Goal: Task Accomplishment & Management: Use online tool/utility

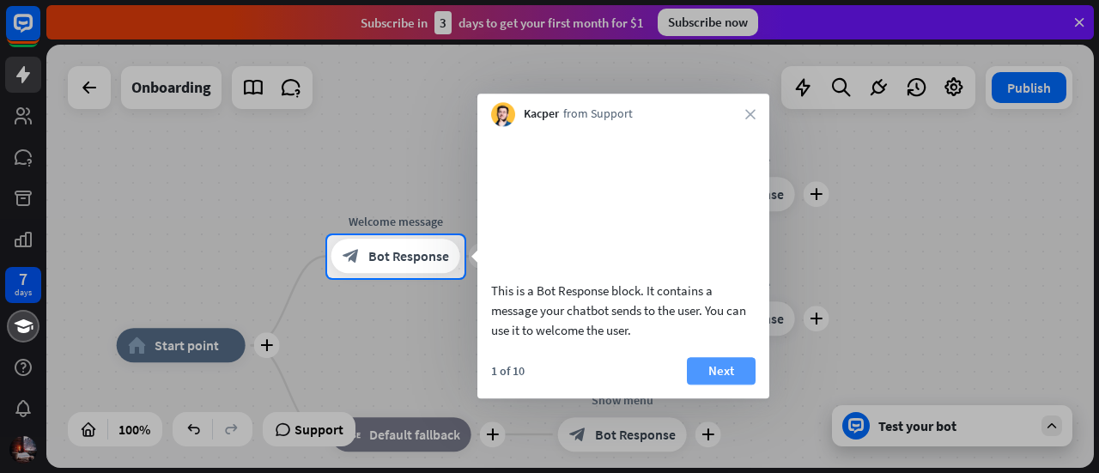
click at [701, 385] on button "Next" at bounding box center [721, 370] width 69 height 27
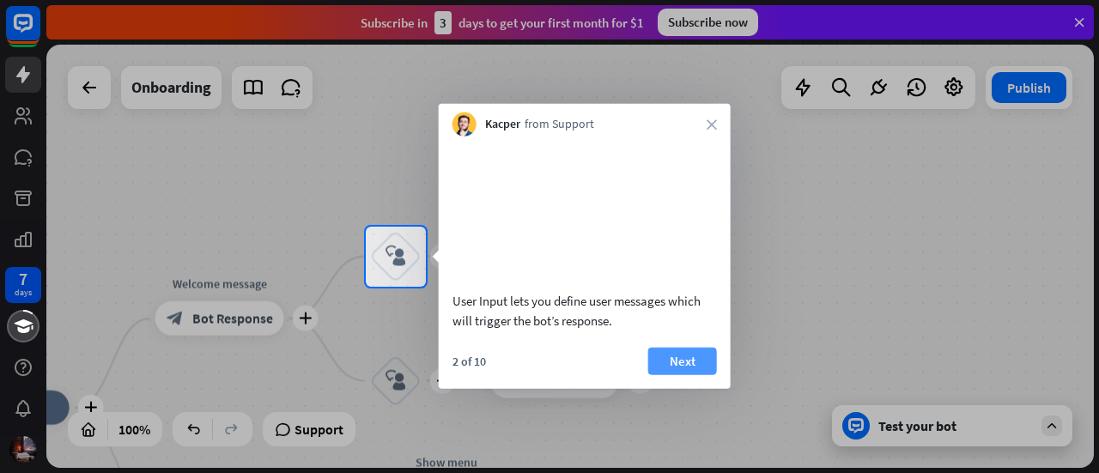
click at [702, 373] on button "Next" at bounding box center [682, 360] width 69 height 27
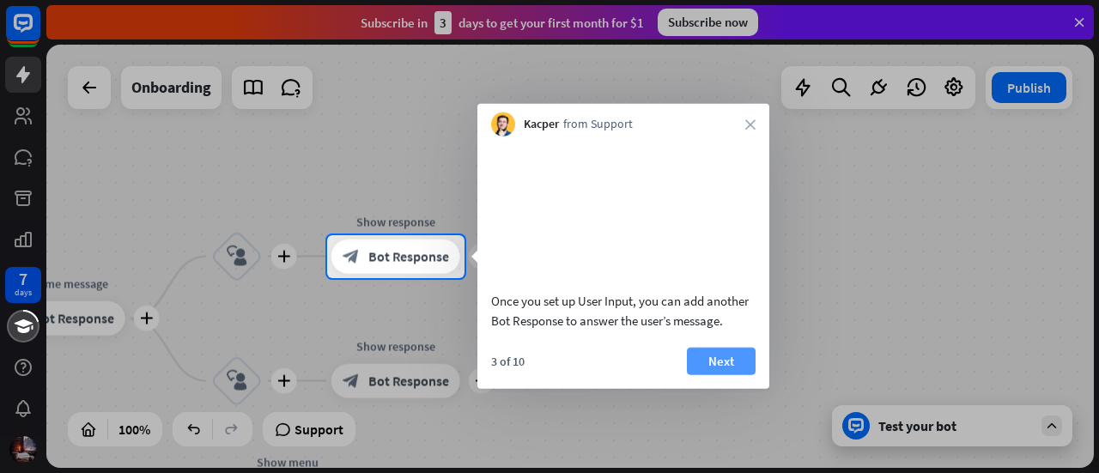
click at [721, 374] on button "Next" at bounding box center [721, 360] width 69 height 27
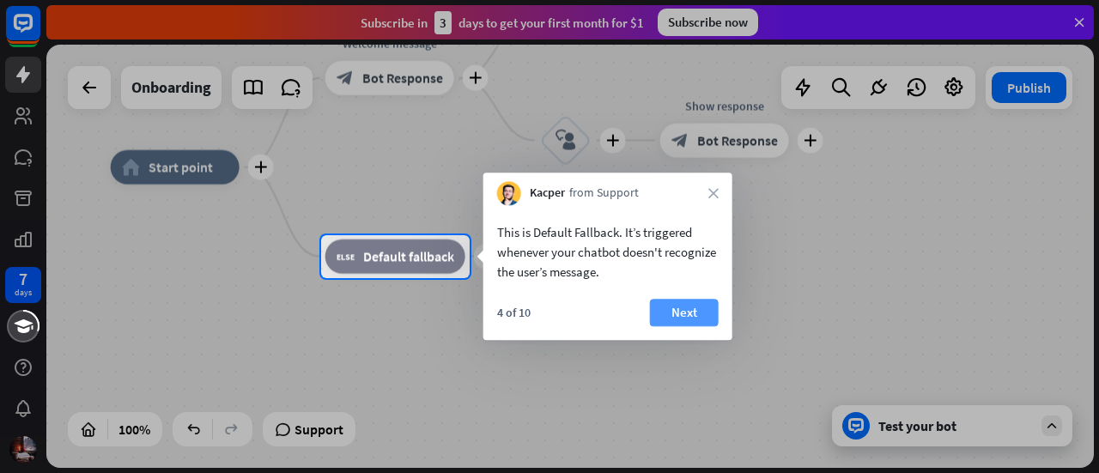
click at [681, 305] on button "Next" at bounding box center [684, 312] width 69 height 27
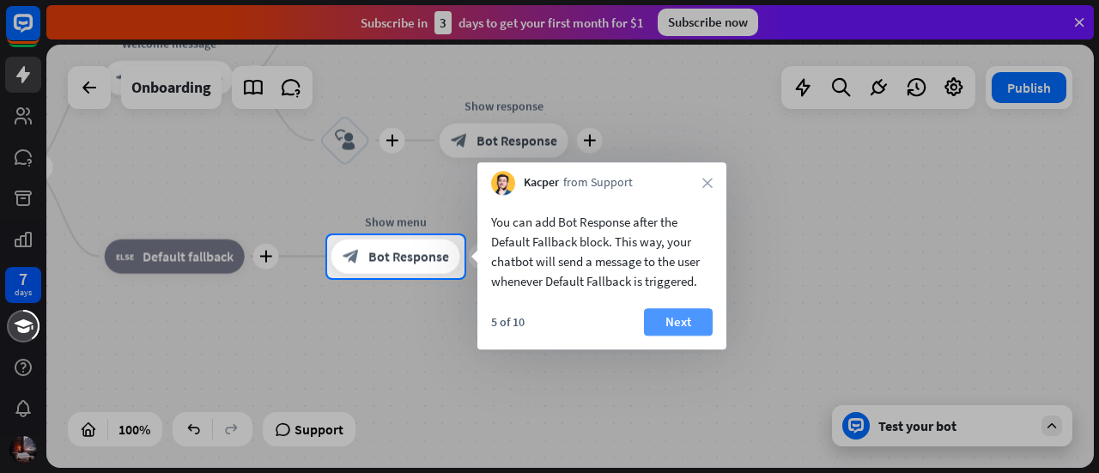
click at [687, 318] on button "Next" at bounding box center [678, 321] width 69 height 27
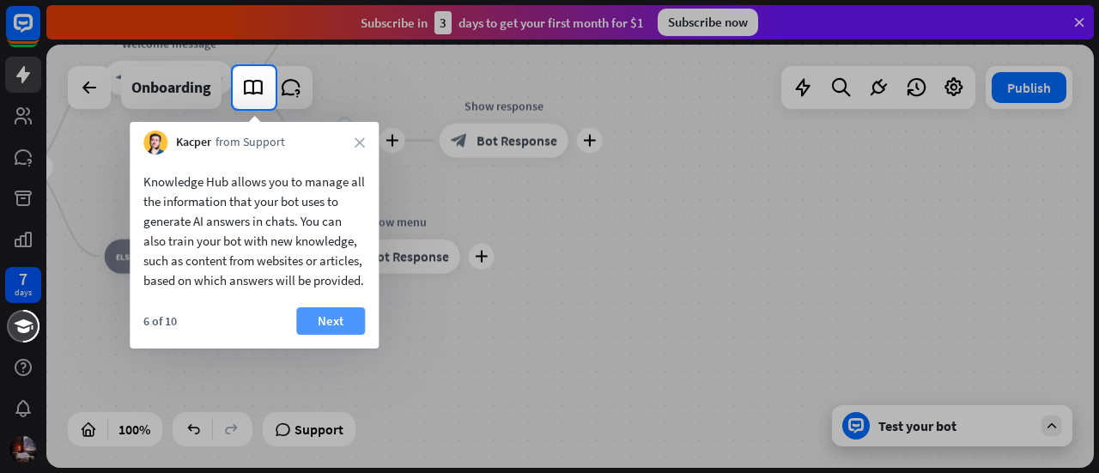
click at [309, 335] on button "Next" at bounding box center [330, 320] width 69 height 27
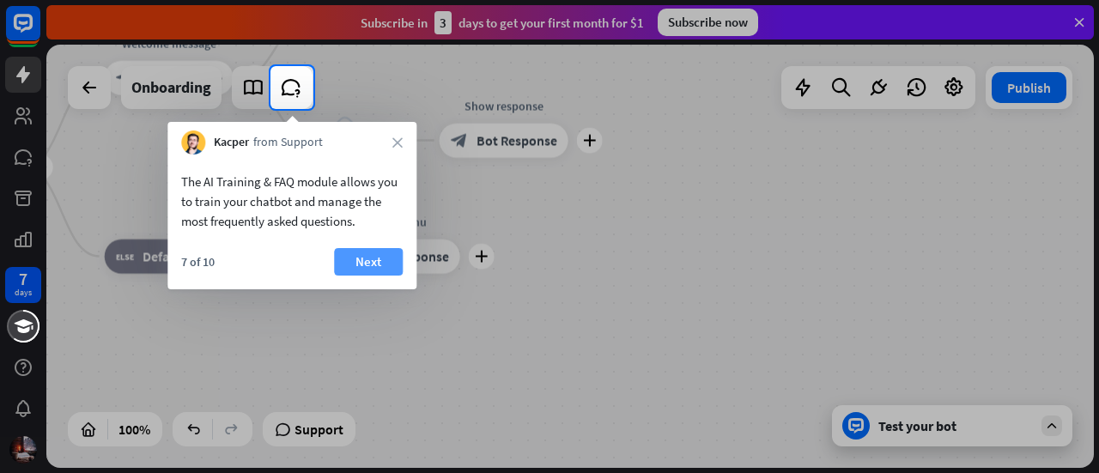
click at [352, 262] on button "Next" at bounding box center [368, 261] width 69 height 27
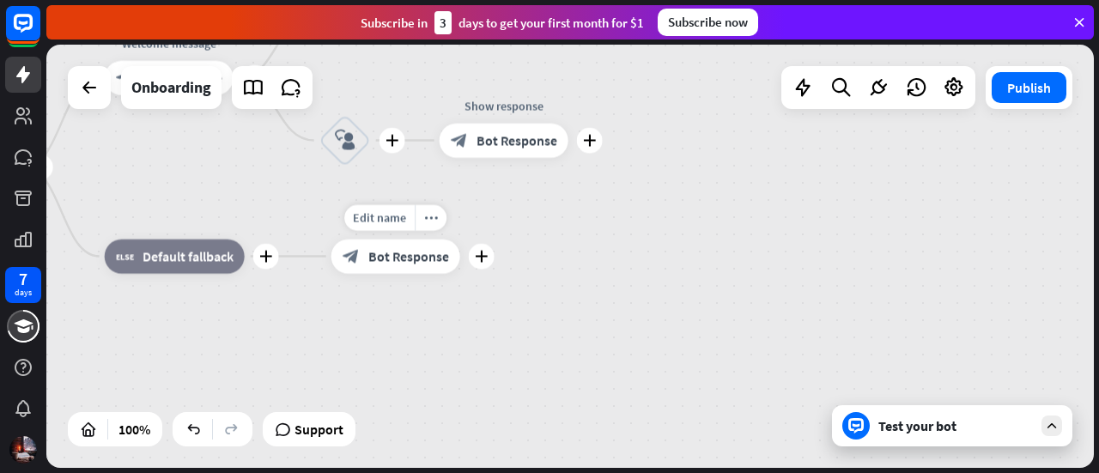
click at [352, 262] on icon "block_bot_response" at bounding box center [351, 256] width 17 height 17
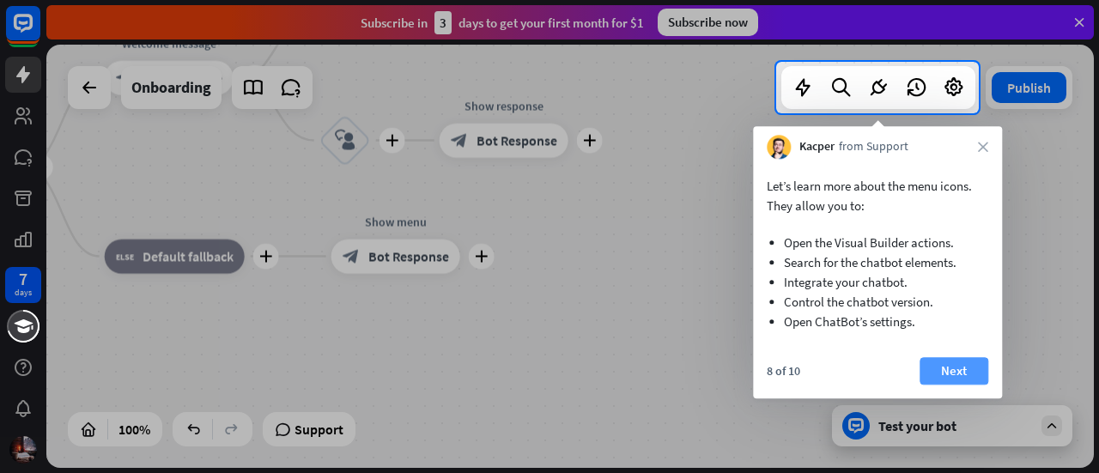
click at [943, 372] on button "Next" at bounding box center [954, 370] width 69 height 27
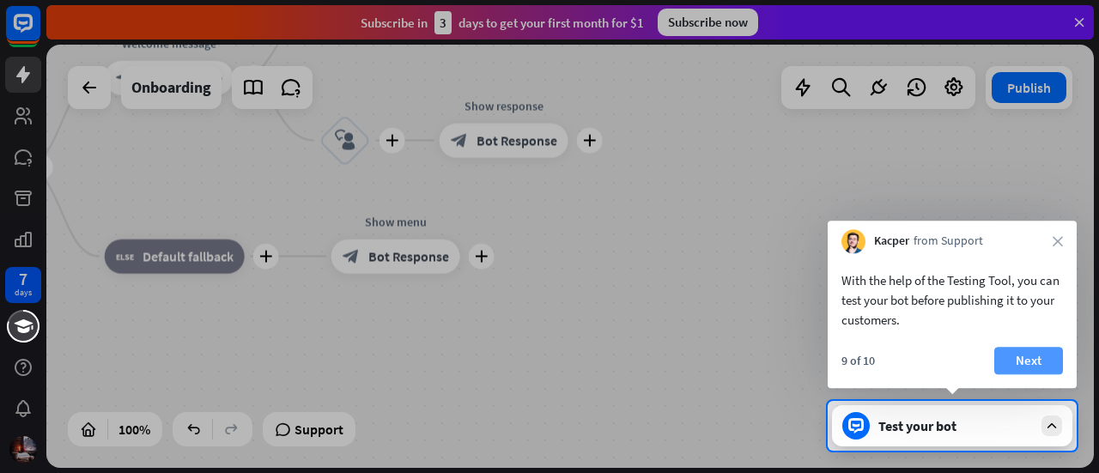
click at [1018, 364] on button "Next" at bounding box center [1028, 360] width 69 height 27
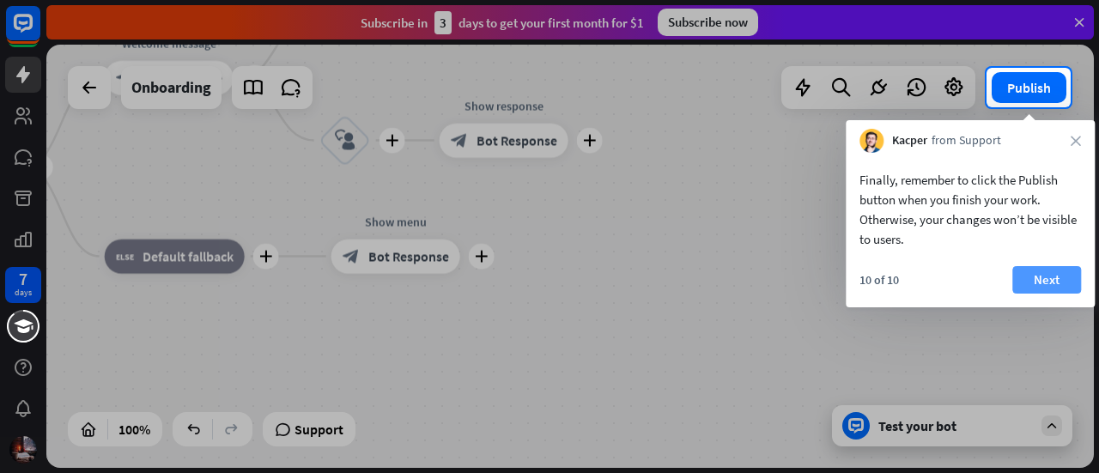
click at [1029, 278] on button "Next" at bounding box center [1046, 279] width 69 height 27
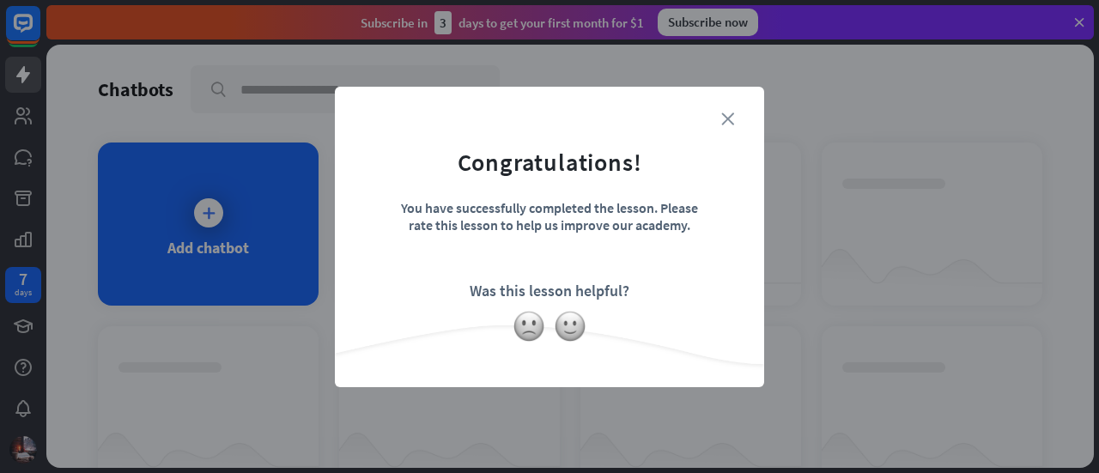
click at [731, 116] on icon "close" at bounding box center [727, 118] width 13 height 13
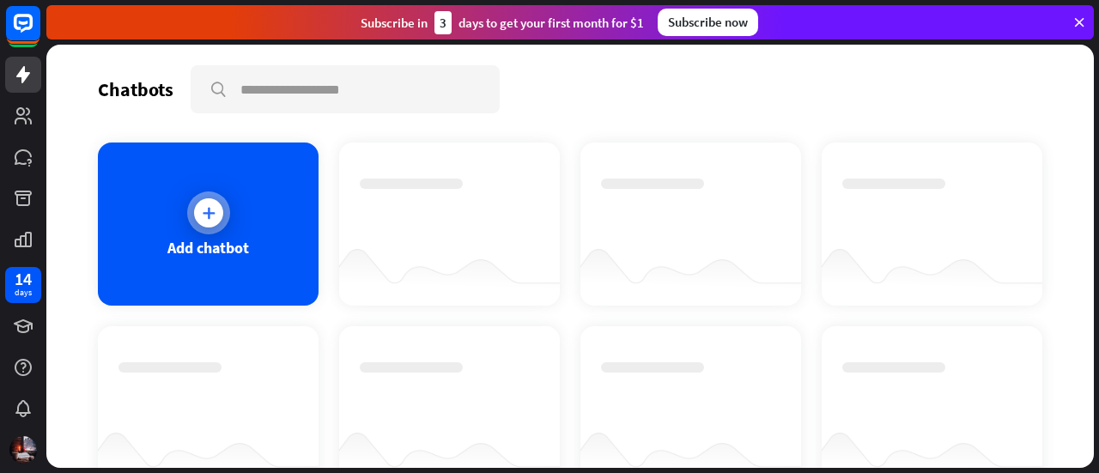
click at [217, 207] on div at bounding box center [208, 212] width 29 height 29
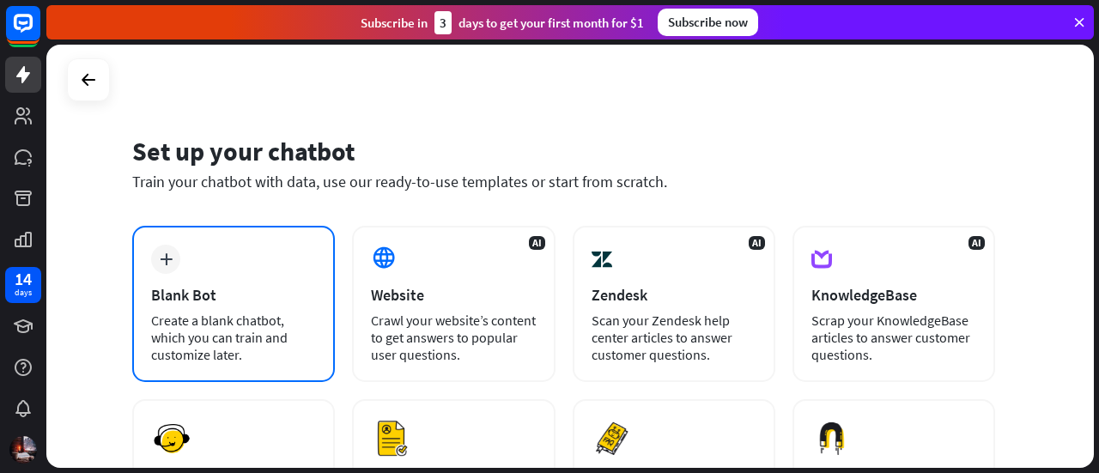
click at [268, 355] on div "Create a blank chatbot, which you can train and customize later." at bounding box center [233, 338] width 165 height 52
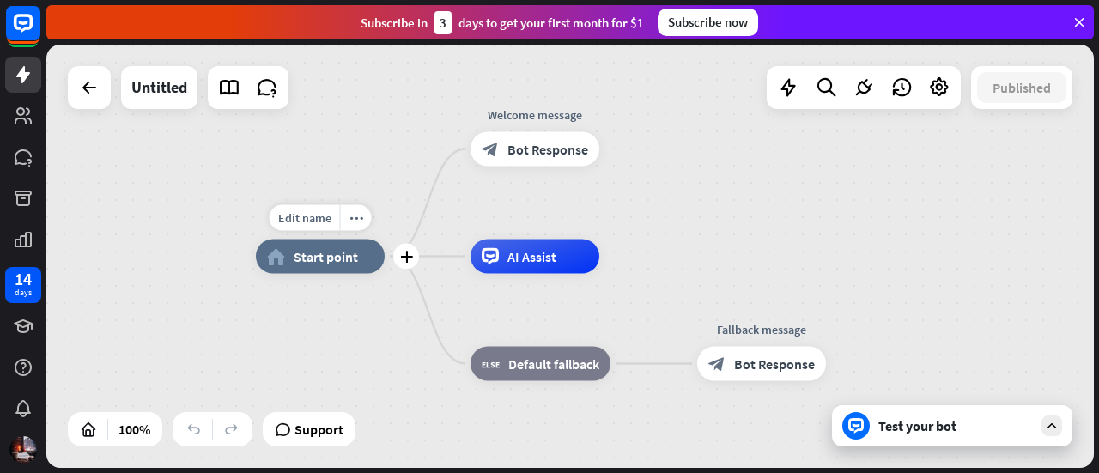
click at [335, 270] on div "home_2 Start point" at bounding box center [320, 257] width 129 height 34
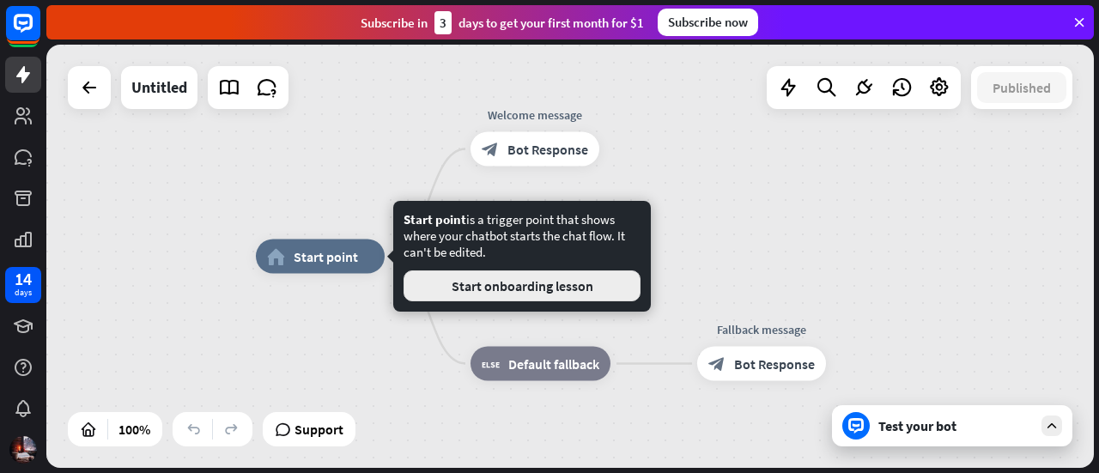
click at [482, 281] on button "Start onboarding lesson" at bounding box center [522, 285] width 237 height 31
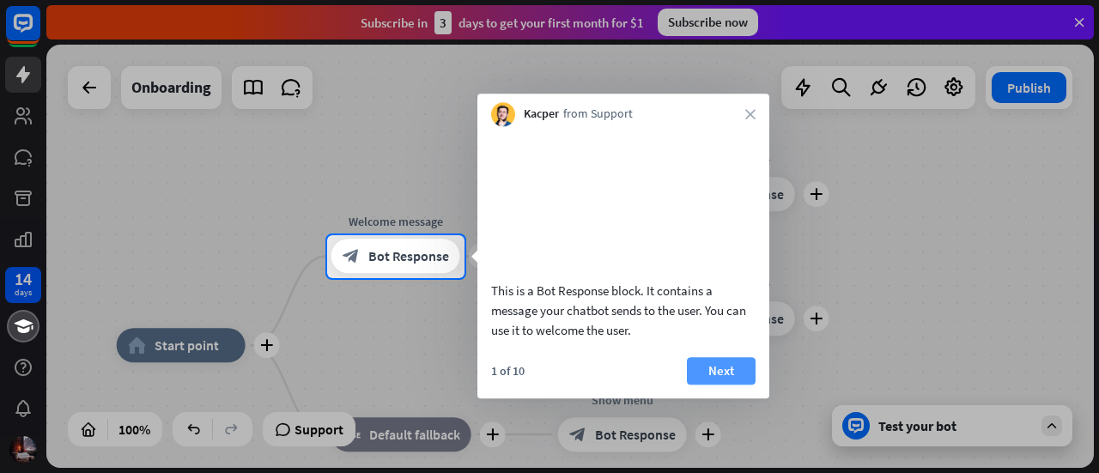
click at [704, 381] on button "Next" at bounding box center [721, 370] width 69 height 27
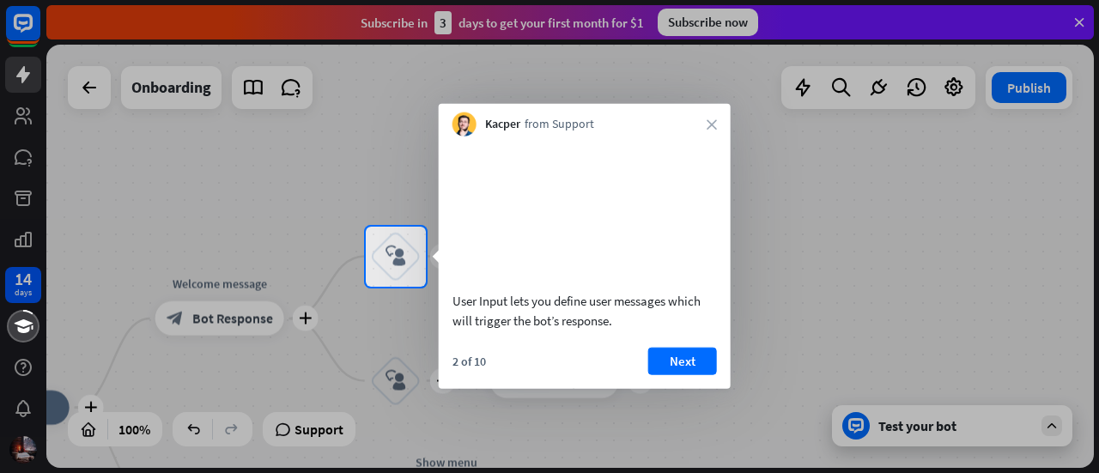
click at [704, 374] on button "Next" at bounding box center [682, 360] width 69 height 27
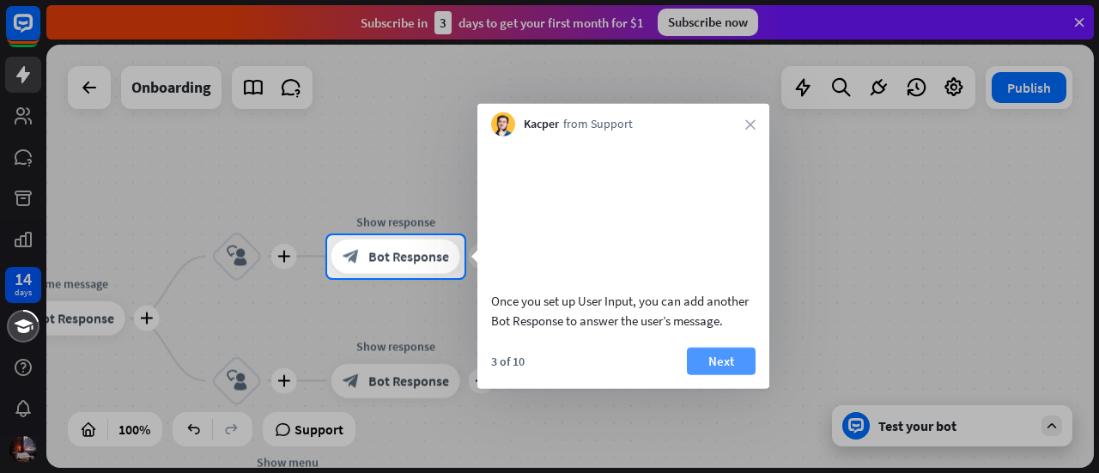
click at [698, 374] on button "Next" at bounding box center [721, 360] width 69 height 27
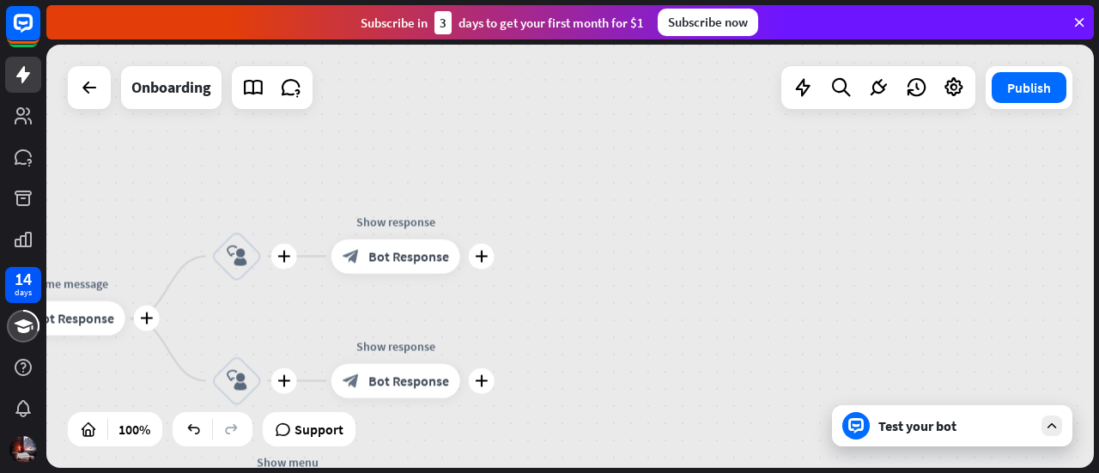
click at [698, 387] on div "plus home_2 Start point plus Welcome message block_bot_response Bot Response pl…" at bounding box center [570, 256] width 1048 height 423
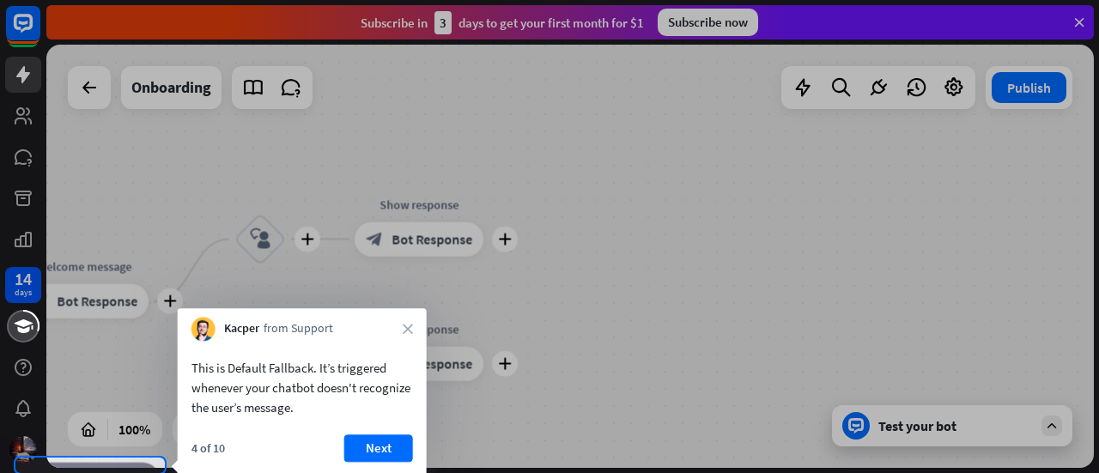
click at [698, 387] on div at bounding box center [549, 236] width 1099 height 473
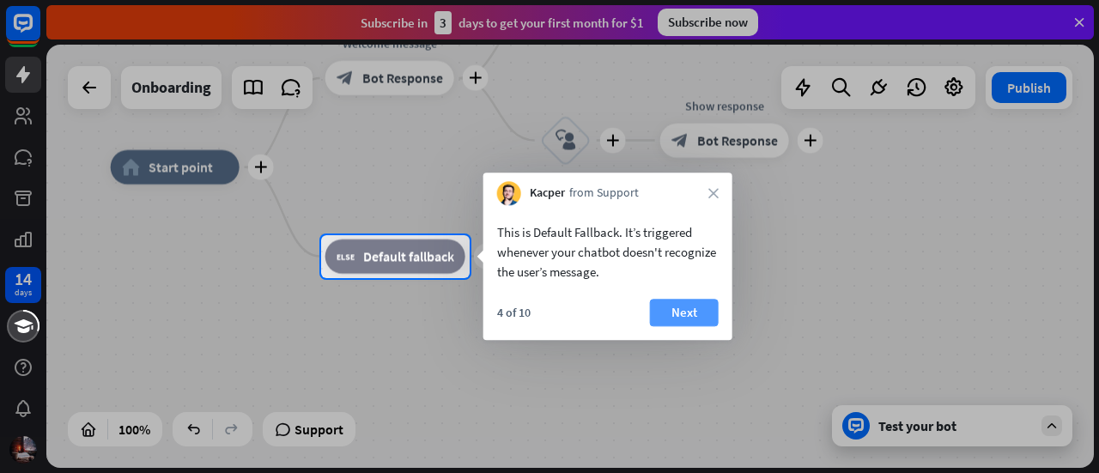
click at [683, 324] on button "Next" at bounding box center [684, 312] width 69 height 27
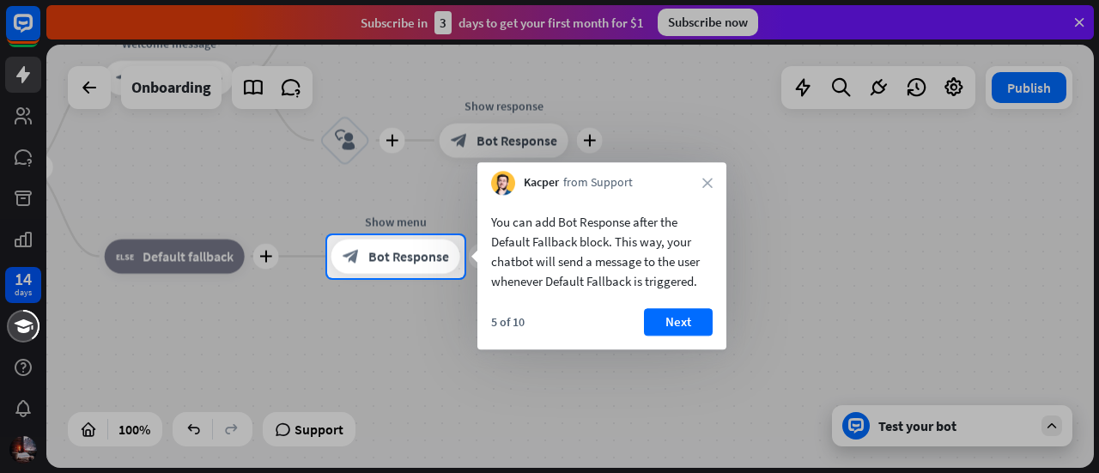
click at [688, 307] on div "You can add Bot Response after the Default Fallback block. This way, your chatb…" at bounding box center [601, 272] width 249 height 155
click at [682, 319] on button "Next" at bounding box center [678, 321] width 69 height 27
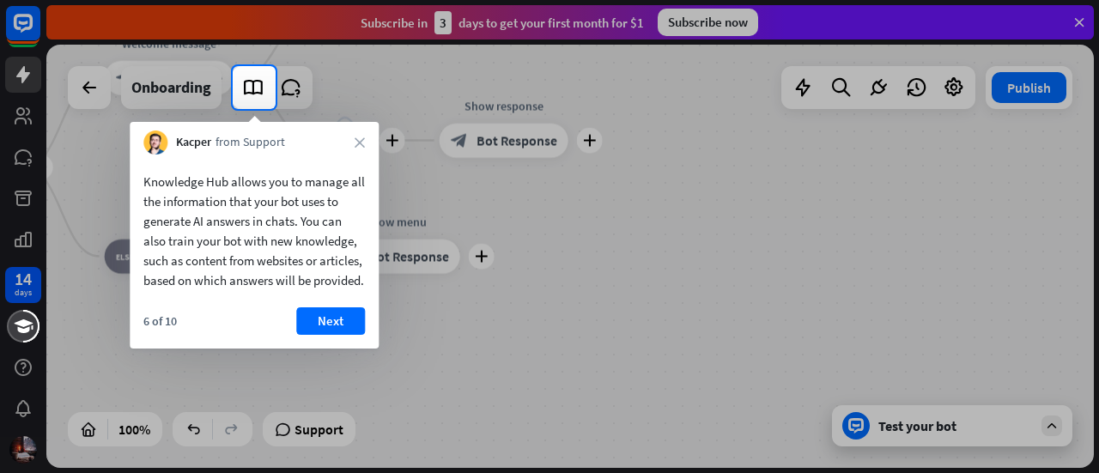
click at [324, 349] on div "6 of 10 Next" at bounding box center [254, 327] width 249 height 41
click at [323, 335] on button "Next" at bounding box center [330, 320] width 69 height 27
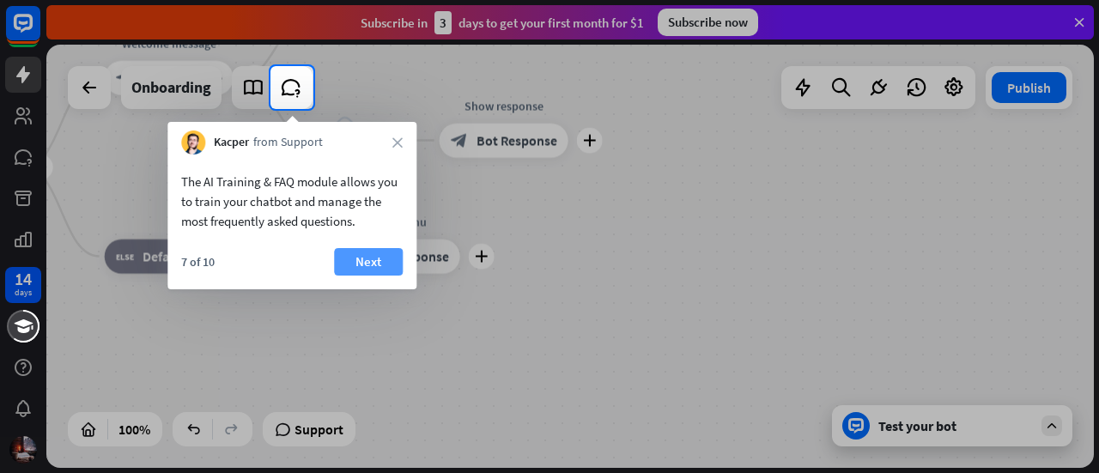
click at [361, 250] on button "Next" at bounding box center [368, 261] width 69 height 27
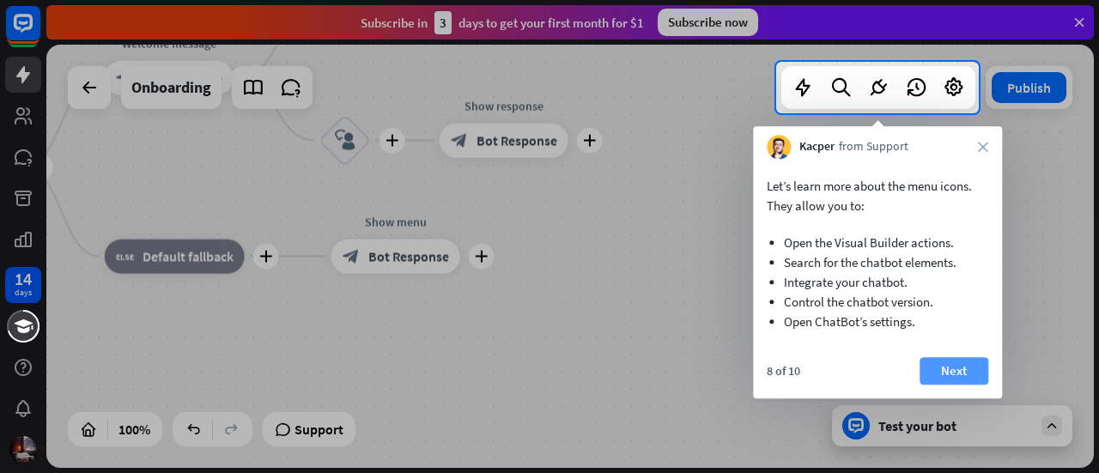
drag, startPoint x: 963, startPoint y: 393, endPoint x: 959, endPoint y: 360, distance: 33.8
click at [959, 360] on div "8 of 10 Next" at bounding box center [877, 377] width 249 height 41
click at [959, 360] on button "Next" at bounding box center [954, 370] width 69 height 27
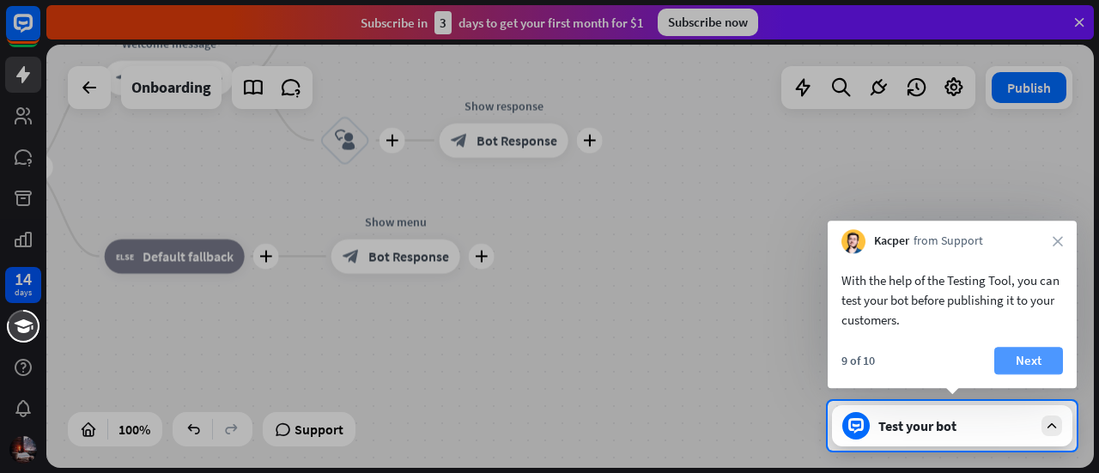
click at [1015, 359] on button "Next" at bounding box center [1028, 360] width 69 height 27
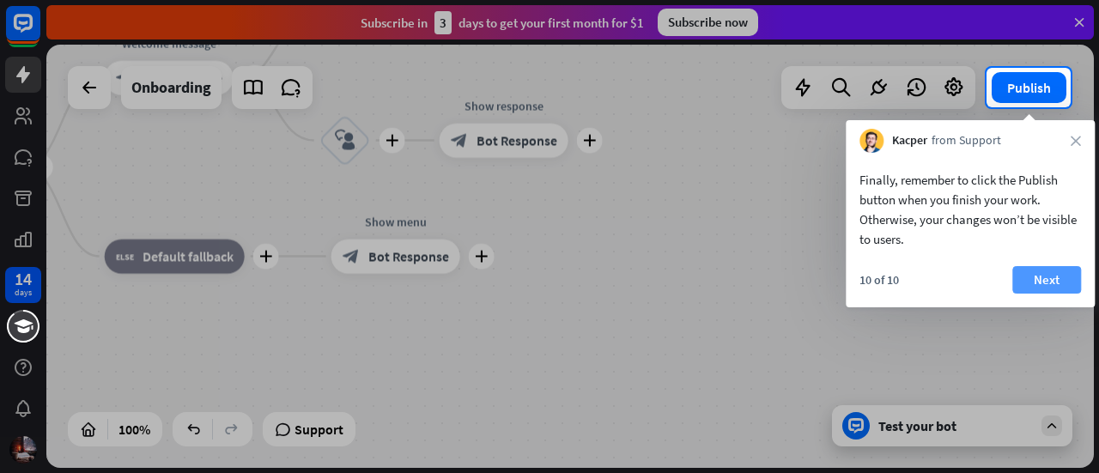
click at [1051, 276] on button "Next" at bounding box center [1046, 279] width 69 height 27
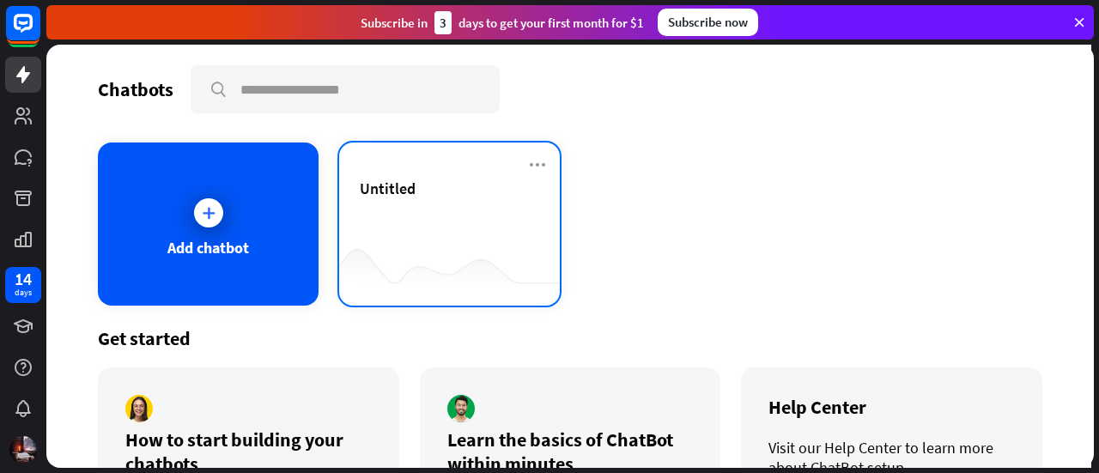
click at [390, 274] on div at bounding box center [449, 272] width 221 height 66
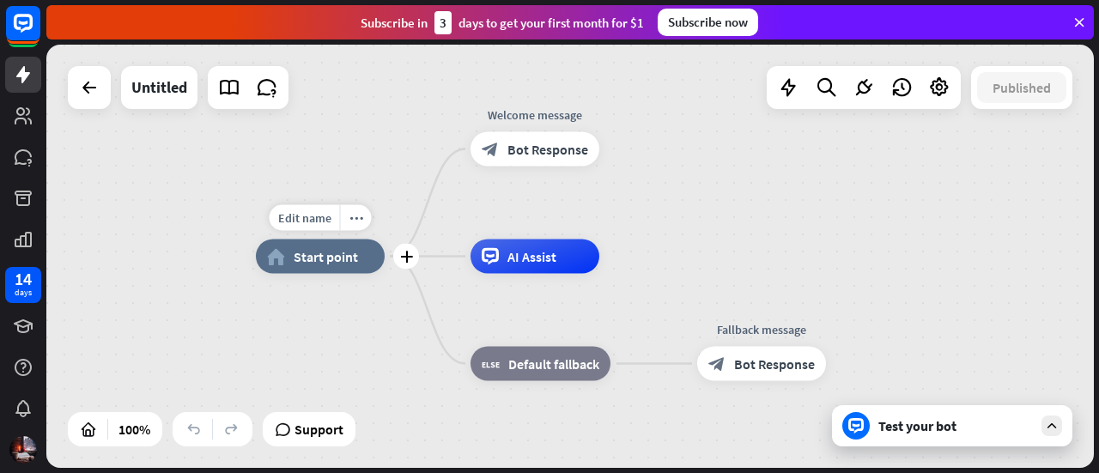
click at [318, 270] on div "home_2 Start point" at bounding box center [320, 257] width 129 height 34
click at [357, 331] on div "home_2 Start point Welcome message block_bot_response Bot Response AI Assist bl…" at bounding box center [780, 468] width 1048 height 423
click at [522, 164] on div "block_bot_response Bot Response" at bounding box center [535, 149] width 129 height 34
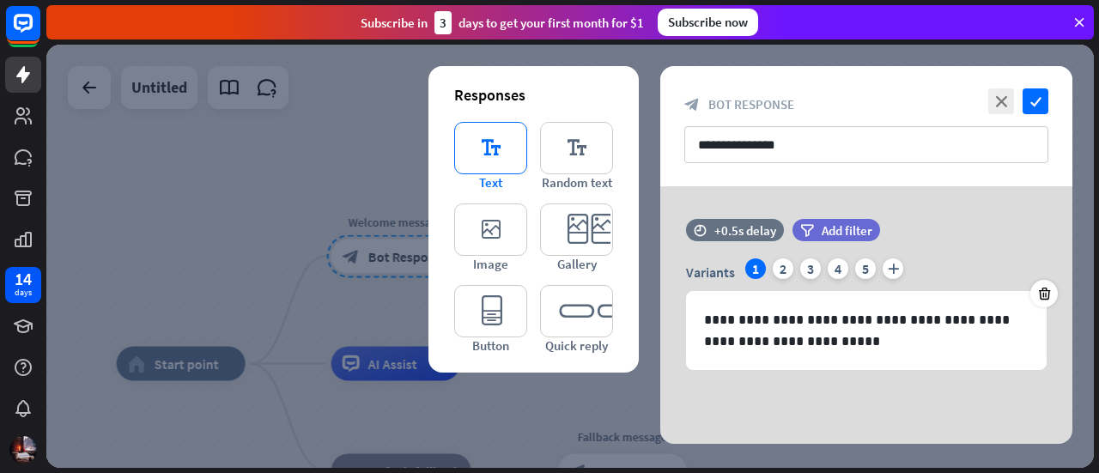
click at [502, 164] on icon "editor_text" at bounding box center [490, 148] width 73 height 52
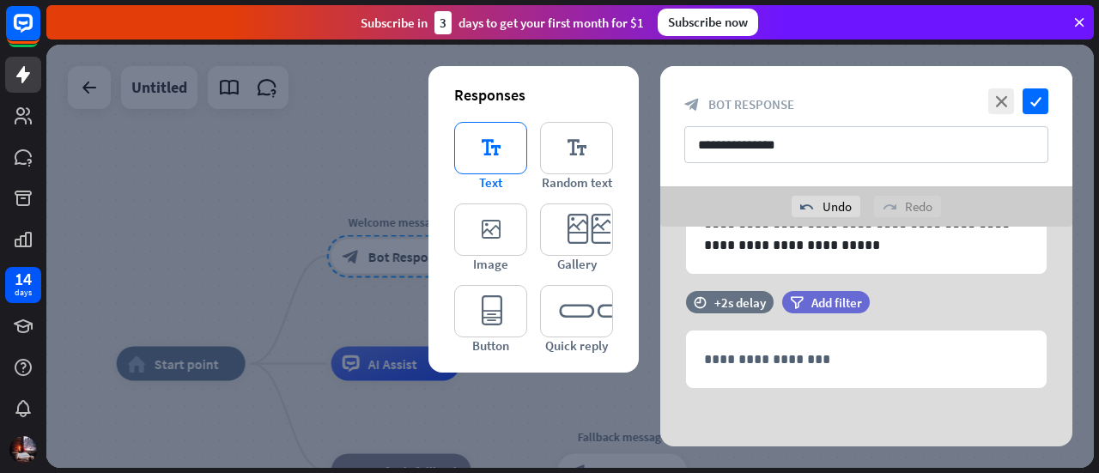
scroll to position [137, 0]
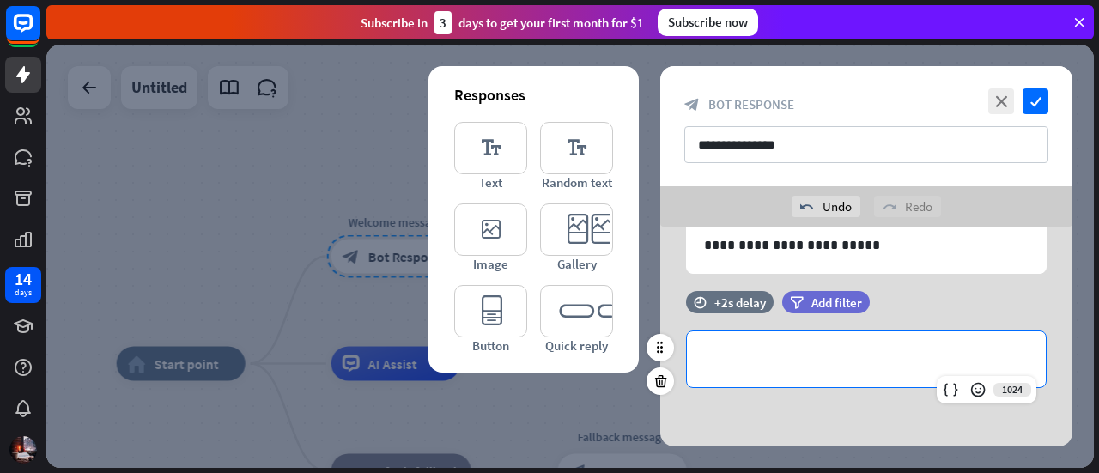
click at [819, 349] on p "**********" at bounding box center [866, 359] width 325 height 21
paste div
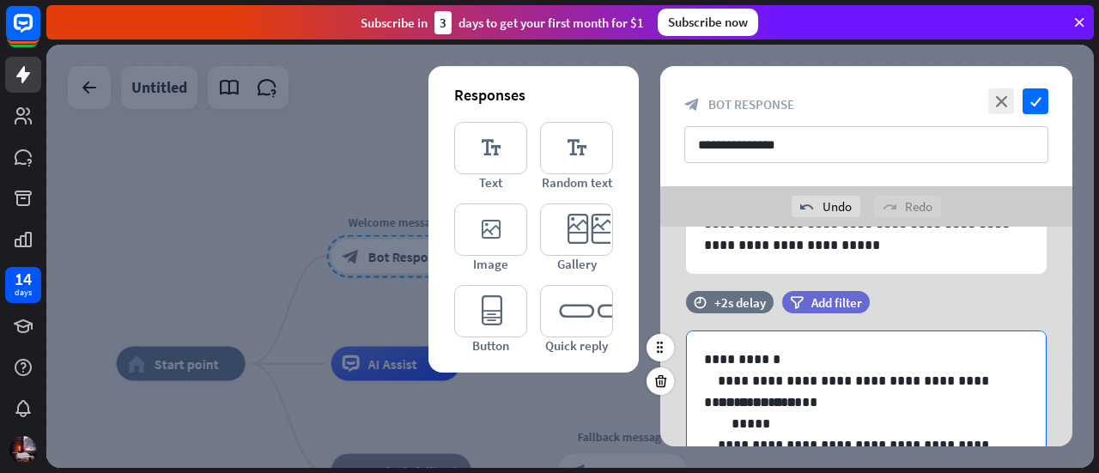
scroll to position [160, 0]
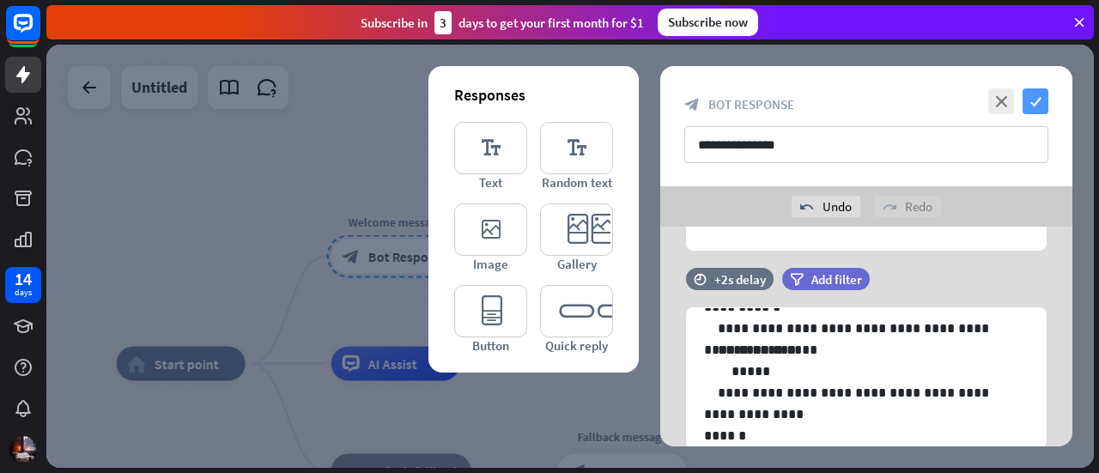
click at [1037, 99] on icon "check" at bounding box center [1036, 101] width 26 height 26
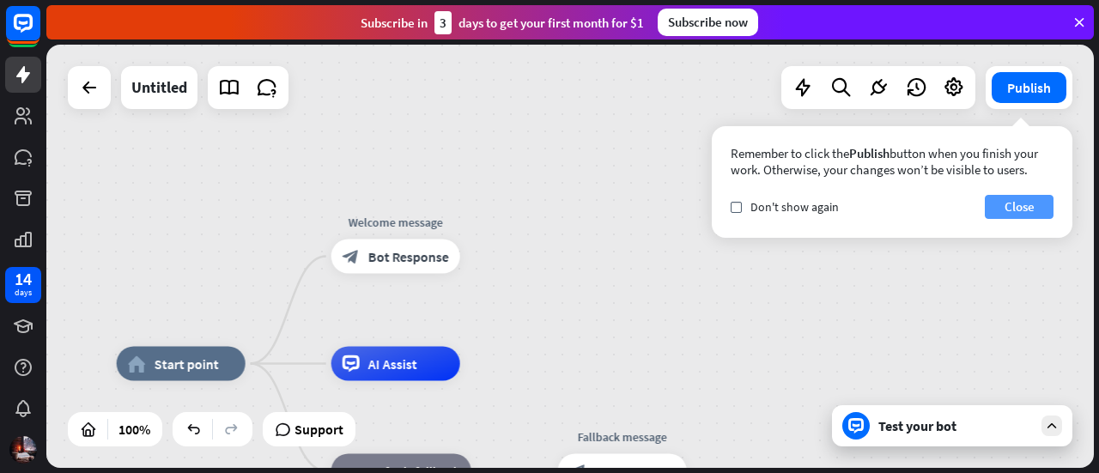
click at [1027, 206] on button "Close" at bounding box center [1019, 207] width 69 height 24
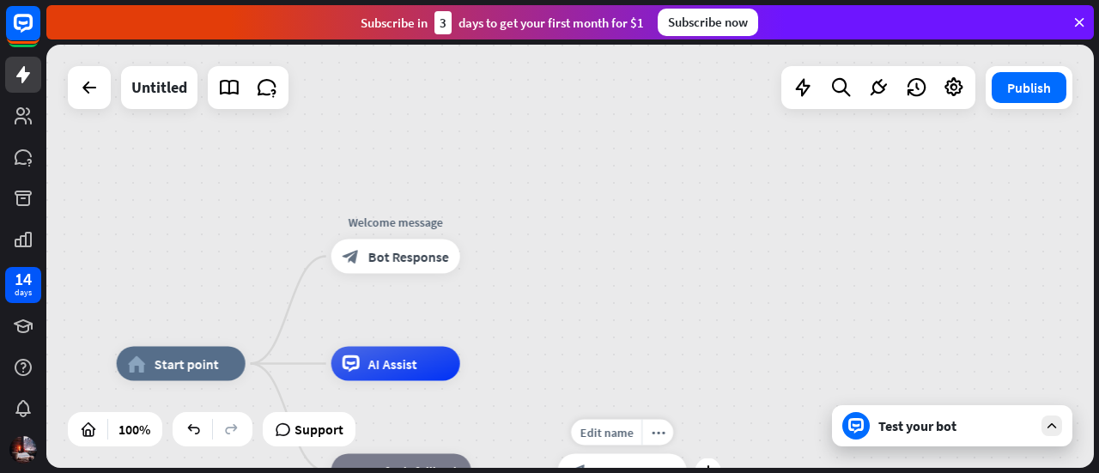
click at [577, 454] on div "Edit name more_horiz plus block_bot_response Bot Response" at bounding box center [622, 471] width 129 height 34
click at [589, 441] on div "Edit name" at bounding box center [606, 433] width 70 height 26
click at [665, 287] on div "**********" at bounding box center [570, 256] width 1048 height 423
drag, startPoint x: 878, startPoint y: 444, endPoint x: 878, endPoint y: 434, distance: 10.3
click at [878, 434] on div "Test your bot" at bounding box center [952, 425] width 240 height 41
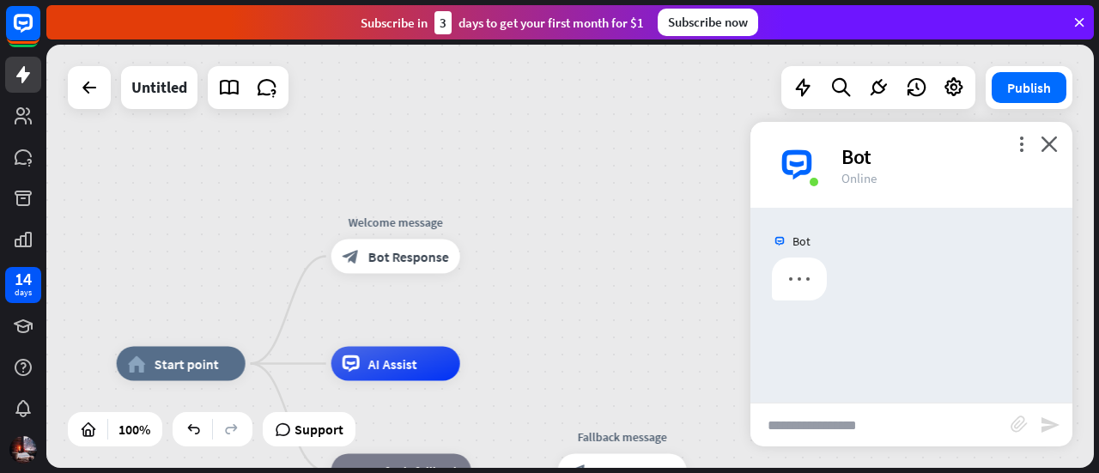
click at [878, 434] on input "text" at bounding box center [880, 425] width 260 height 43
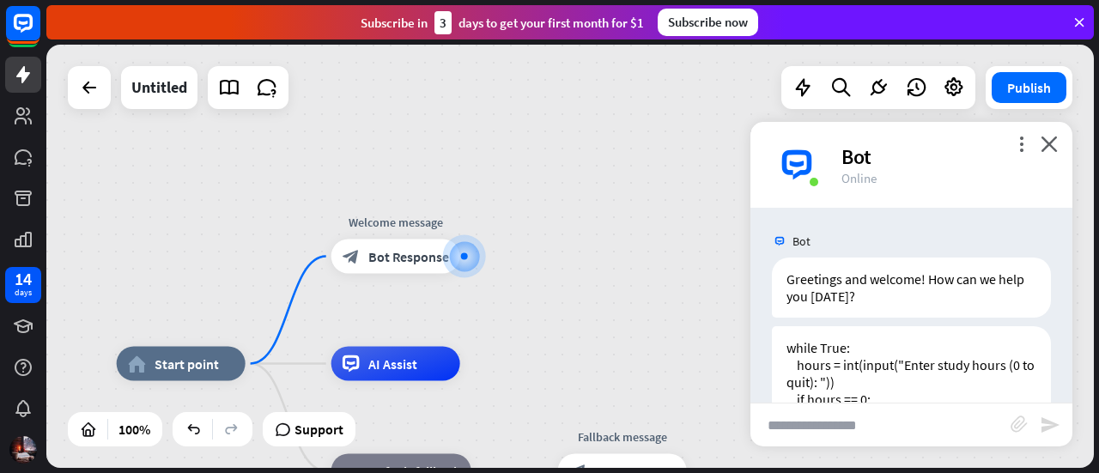
scroll to position [112, 0]
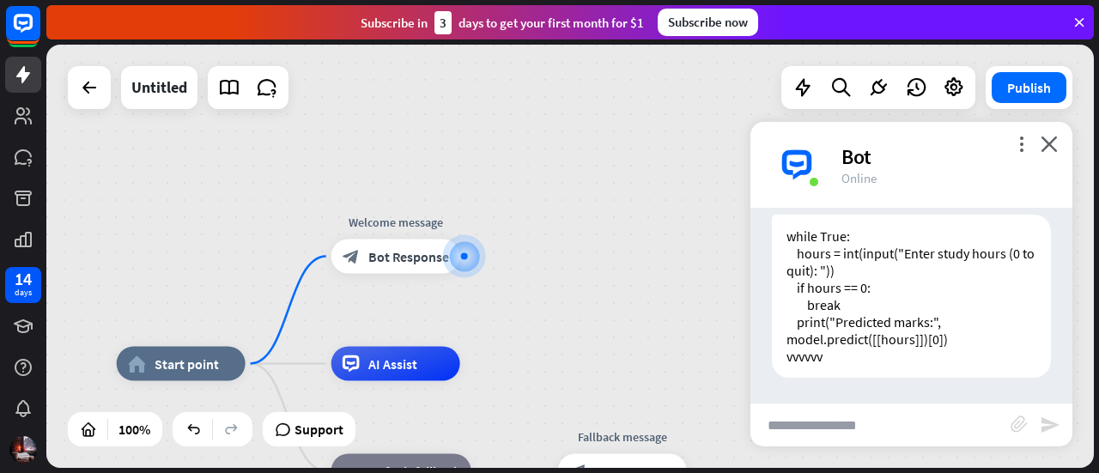
click at [878, 434] on input "text" at bounding box center [880, 425] width 260 height 43
click at [890, 440] on input "text" at bounding box center [880, 425] width 260 height 43
type input "**********"
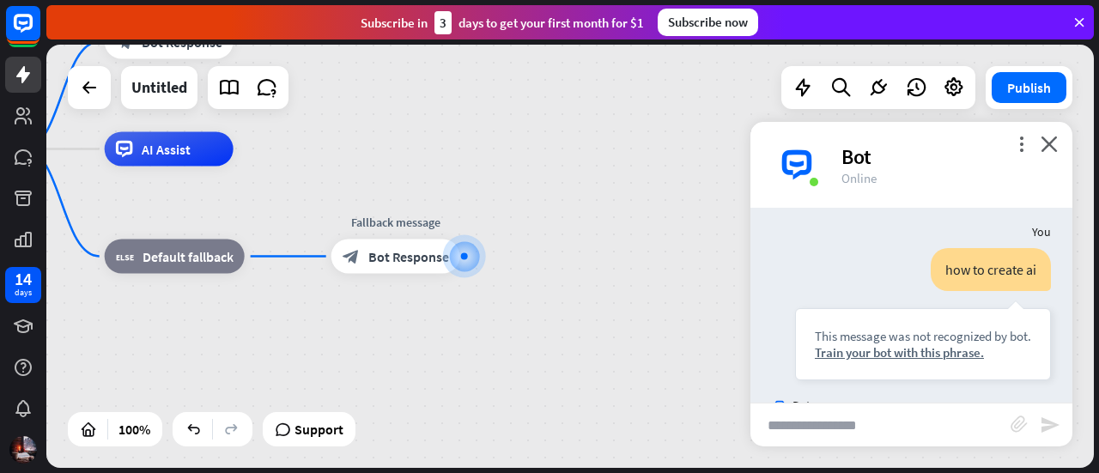
scroll to position [248, 0]
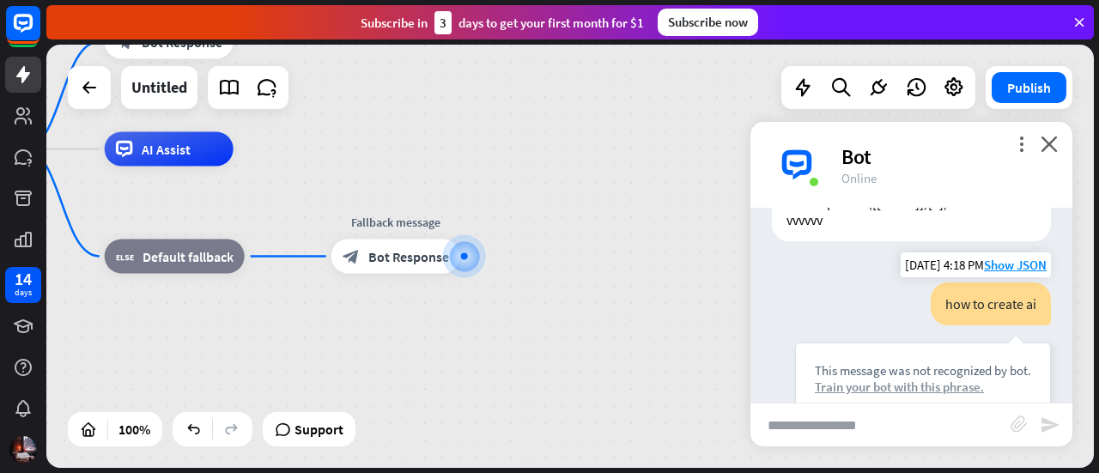
click at [831, 392] on div "Train your bot with this phrase." at bounding box center [923, 387] width 216 height 16
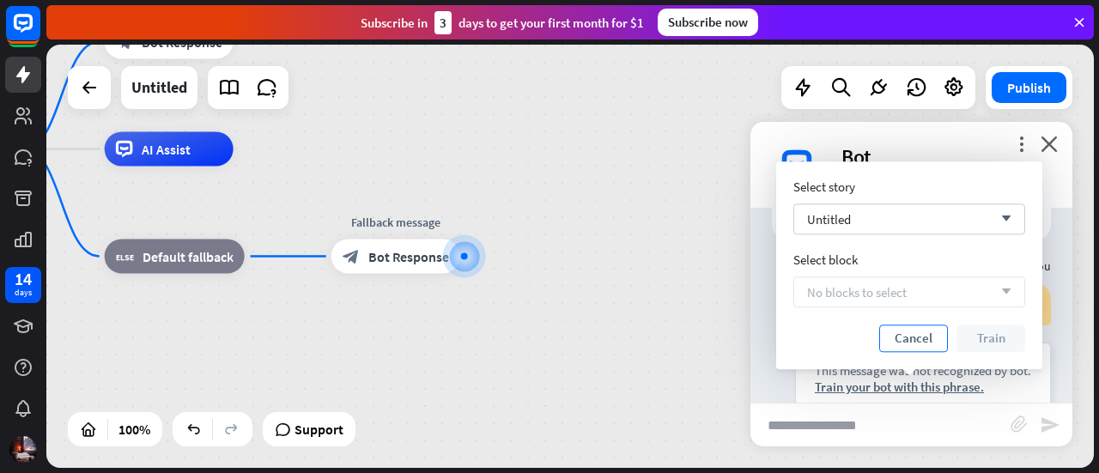
click at [923, 336] on button "Cancel" at bounding box center [913, 338] width 69 height 27
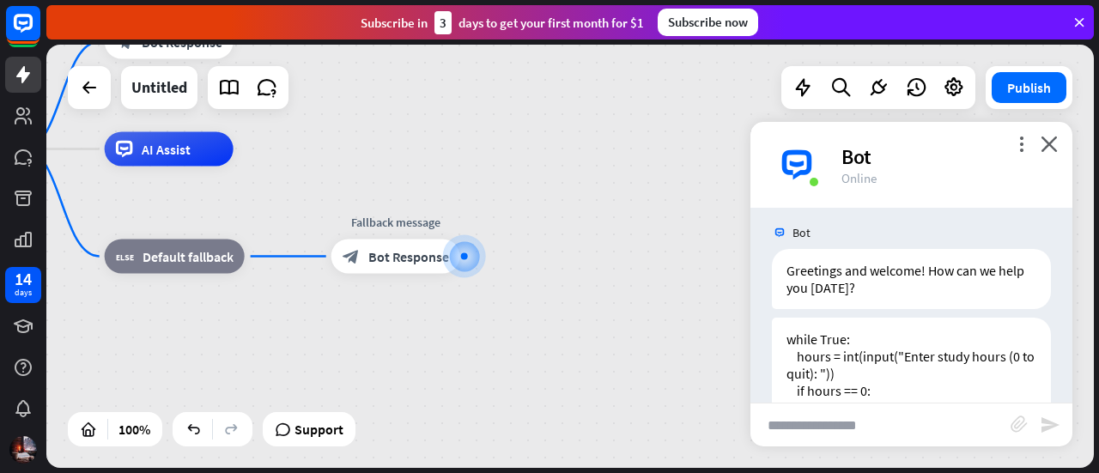
scroll to position [0, 0]
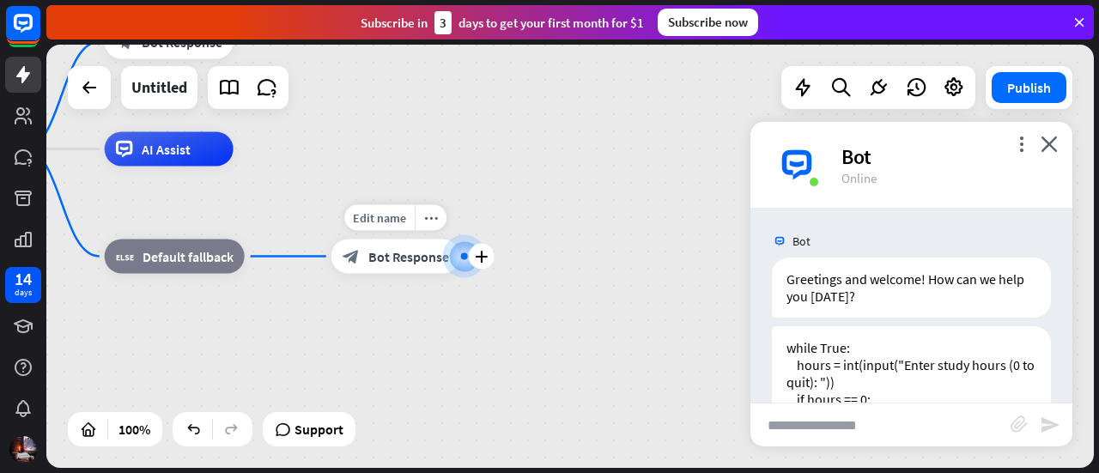
click at [376, 266] on div "block_bot_response Bot Response" at bounding box center [395, 257] width 129 height 34
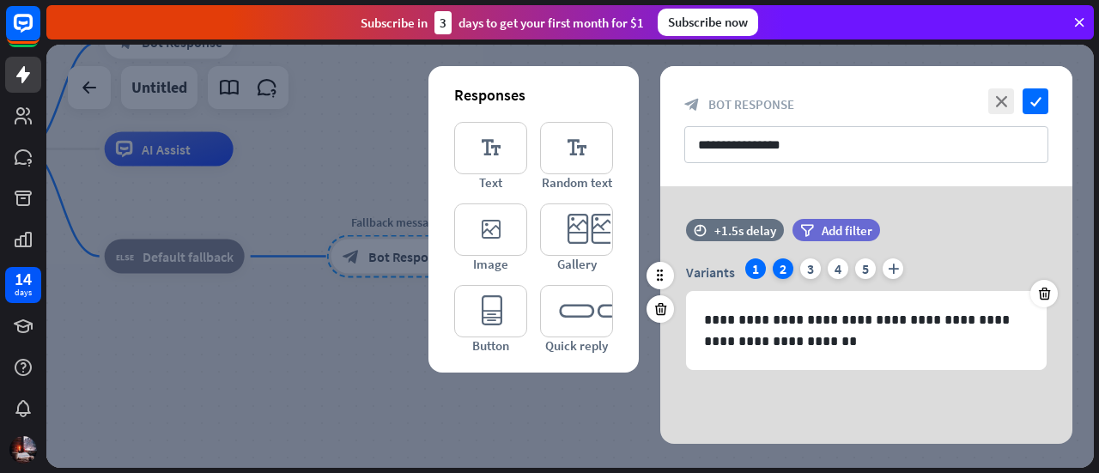
click at [781, 271] on div "2" at bounding box center [783, 268] width 21 height 21
click at [998, 83] on div "**********" at bounding box center [866, 126] width 412 height 120
click at [1014, 93] on div "close check" at bounding box center [1016, 101] width 64 height 26
click at [1034, 96] on icon "check" at bounding box center [1036, 101] width 26 height 26
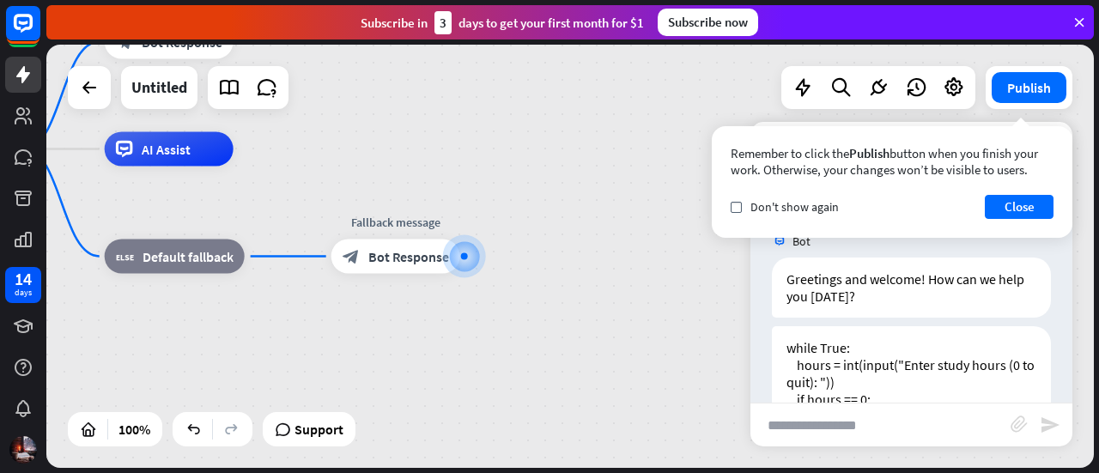
click at [1050, 145] on div "Remember to click the Publish button when you finish your work. Otherwise, your…" at bounding box center [892, 161] width 323 height 33
click at [628, 255] on div "home_2 Start point Welcome message block_bot_response Bot Response AI Assist bl…" at bounding box center [414, 360] width 1048 height 423
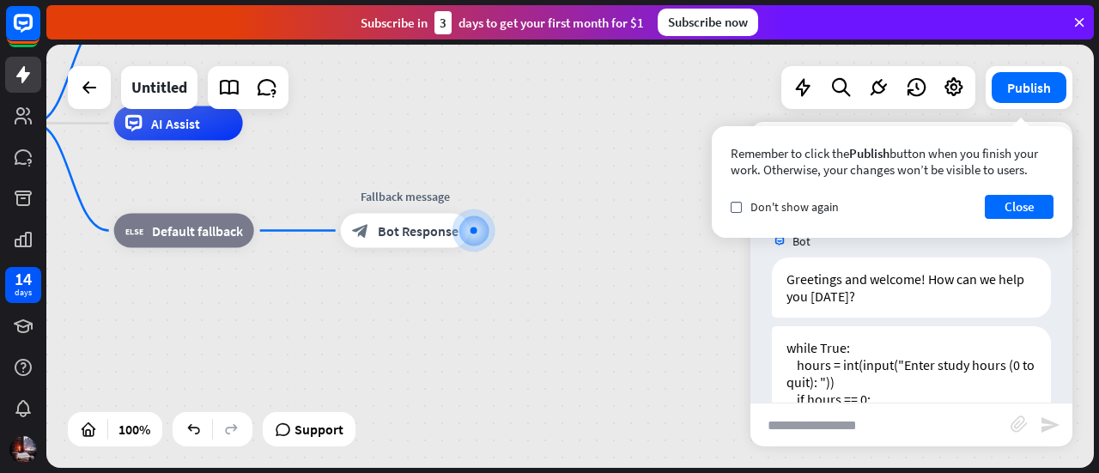
drag, startPoint x: 628, startPoint y: 255, endPoint x: 749, endPoint y: 38, distance: 248.7
click at [749, 38] on div "close Product Help First steps Get started with ChatBot Help Center Follow step…" at bounding box center [572, 236] width 1053 height 473
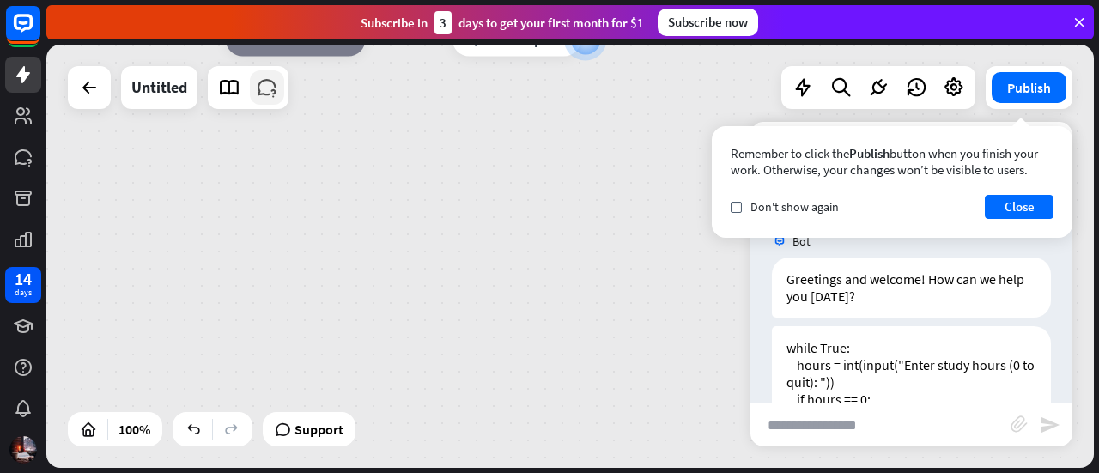
click at [274, 77] on icon at bounding box center [267, 87] width 22 height 22
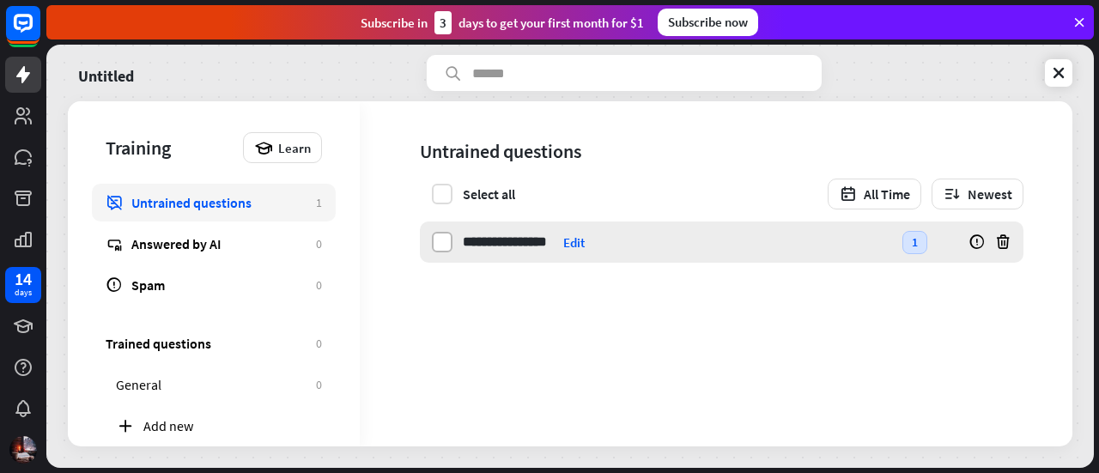
click at [450, 243] on label at bounding box center [442, 242] width 21 height 21
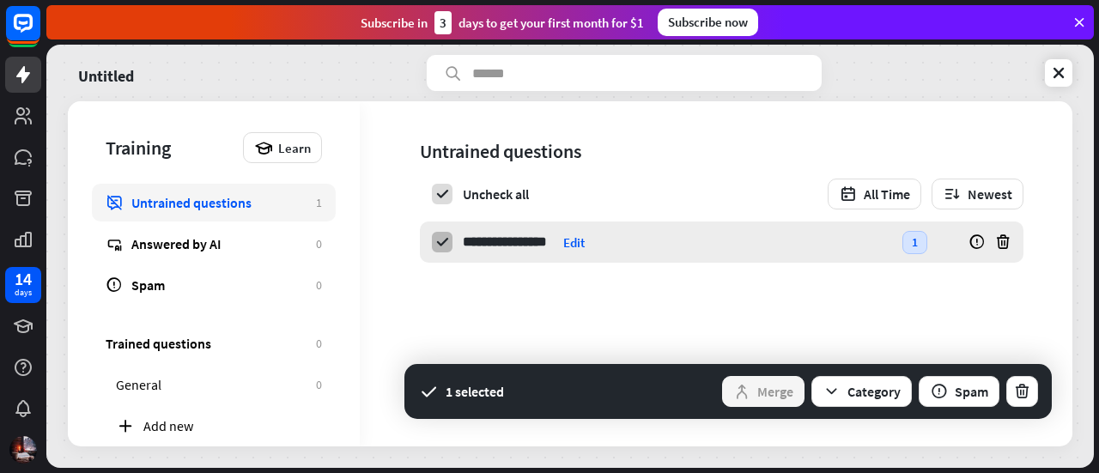
click at [450, 243] on label at bounding box center [442, 242] width 21 height 21
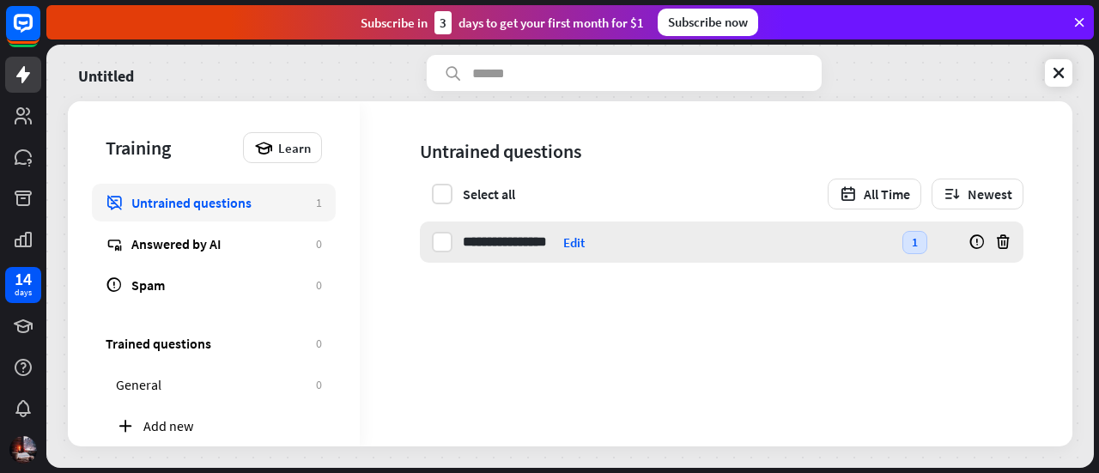
click at [610, 226] on div "**********" at bounding box center [677, 242] width 429 height 41
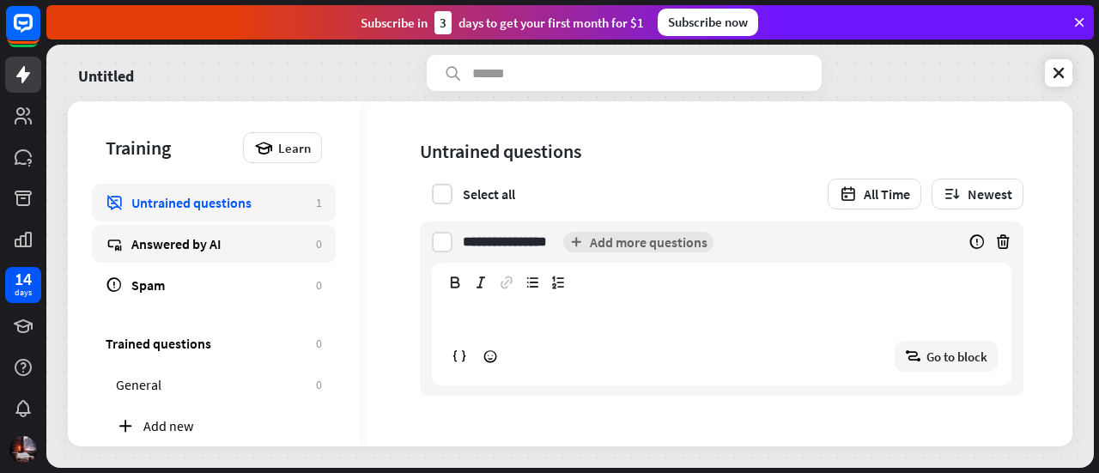
click at [286, 252] on link "Answered by AI 0" at bounding box center [214, 244] width 244 height 38
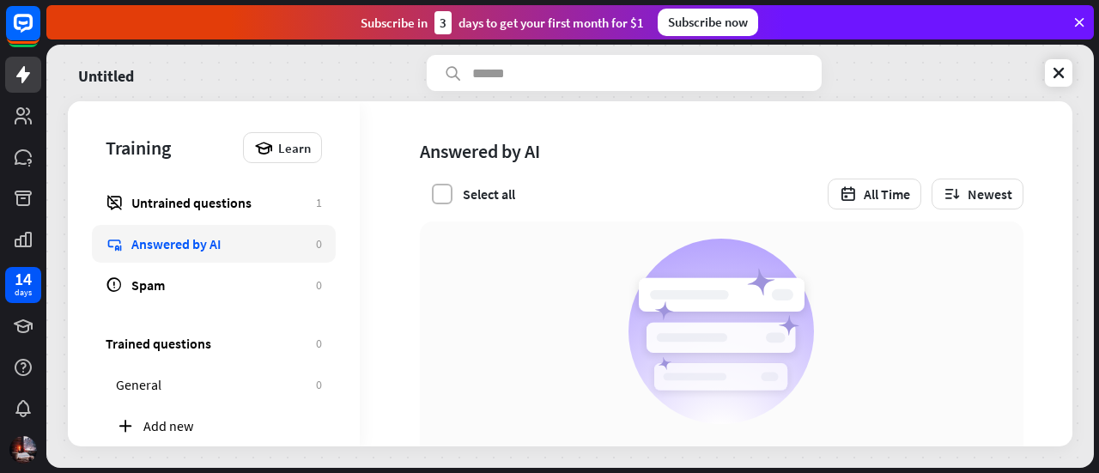
click at [445, 191] on label at bounding box center [442, 194] width 21 height 21
click at [287, 431] on div "Add new" at bounding box center [232, 425] width 179 height 17
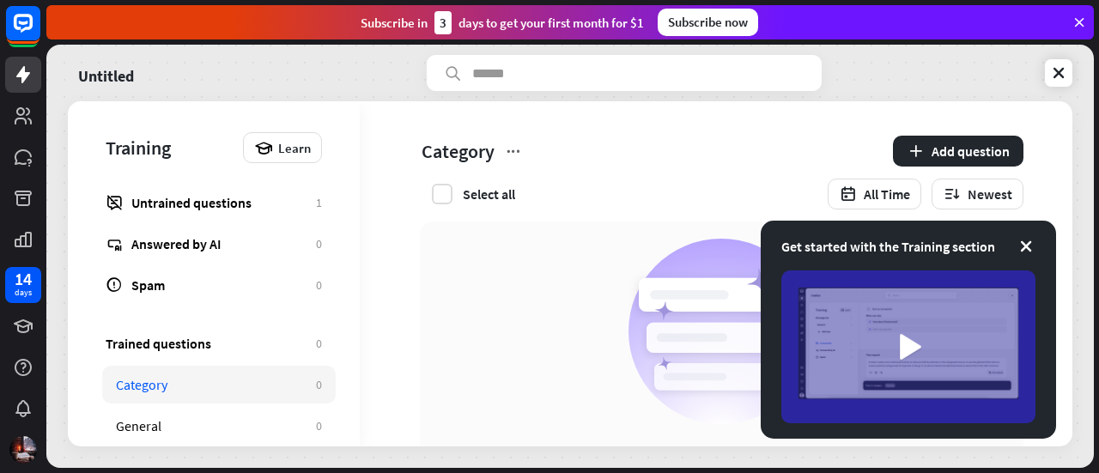
click at [1035, 246] on div "Get started with the Training section" at bounding box center [908, 246] width 254 height 21
click at [1024, 246] on icon at bounding box center [1026, 246] width 17 height 17
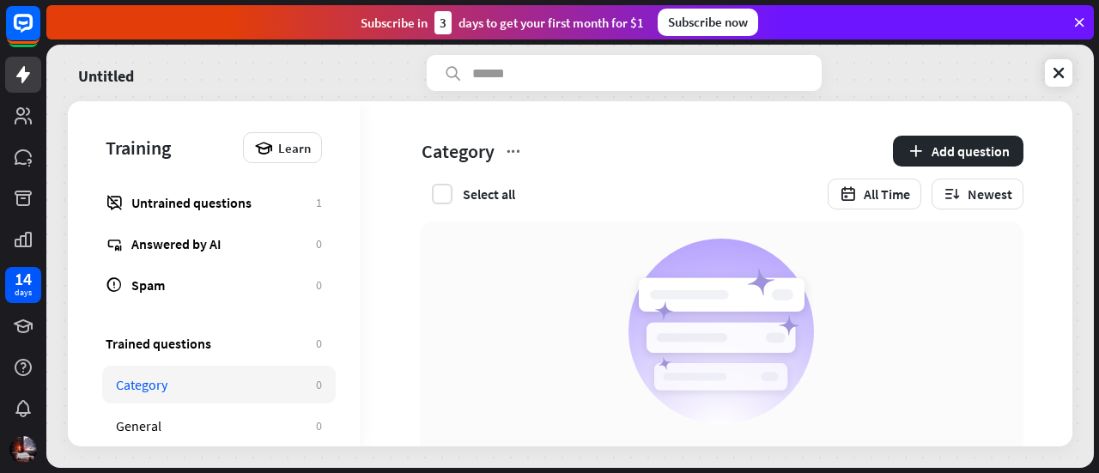
click at [1024, 246] on div "No trained questions Add questions and answers to train your chatbot How it wor…" at bounding box center [710, 420] width 700 height 396
click at [445, 27] on div "3" at bounding box center [442, 22] width 17 height 23
click at [692, 25] on div "Subscribe now" at bounding box center [708, 22] width 100 height 27
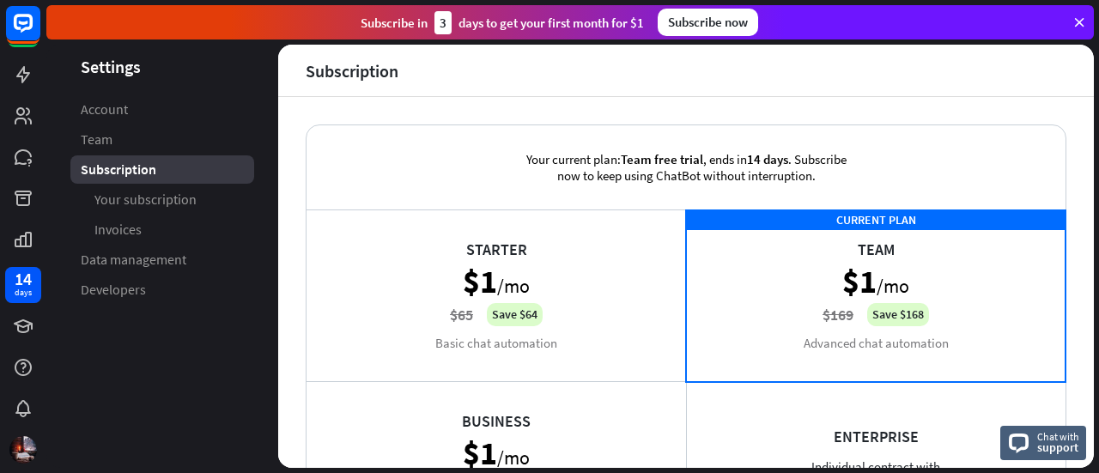
click at [1077, 380] on div "Your current plan: Team free trial , ends [DATE] . Subscribe now to keep using …" at bounding box center [686, 282] width 816 height 371
